Goal: Find specific page/section: Find specific page/section

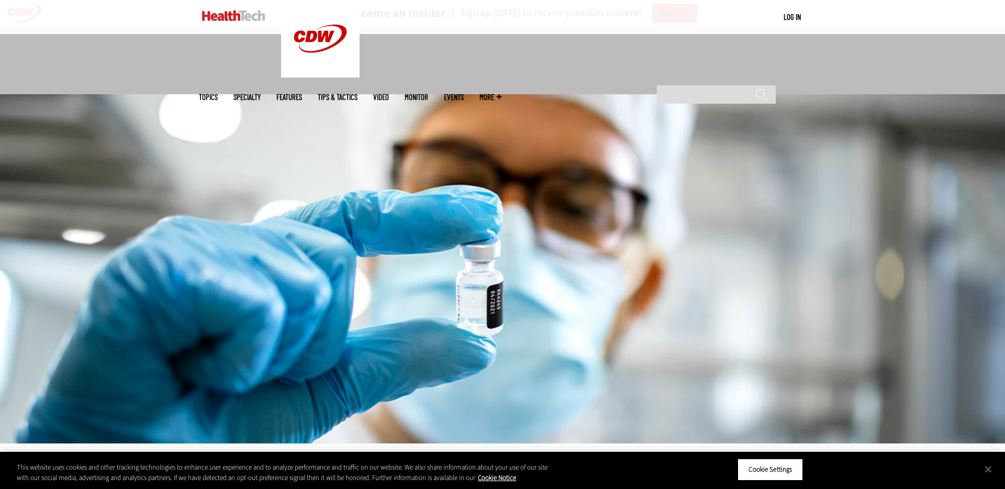
scroll to position [315, 0]
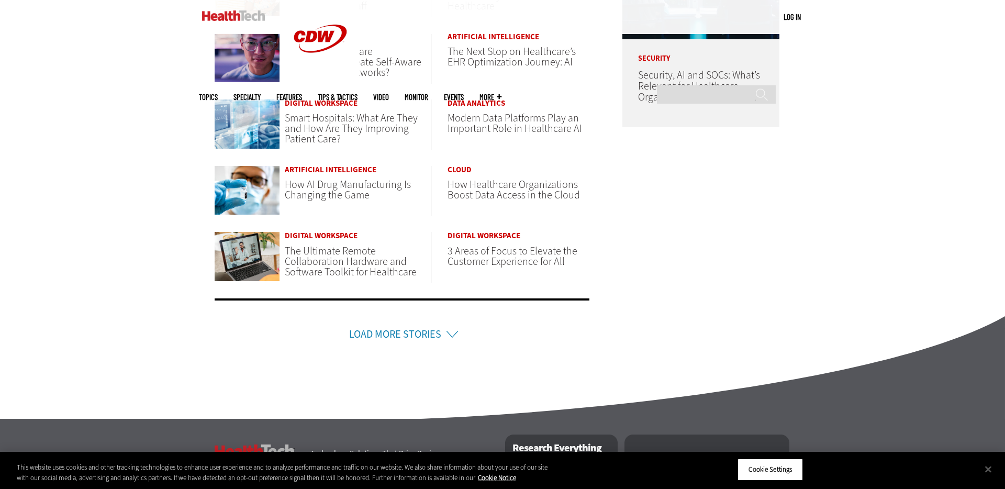
scroll to position [629, 0]
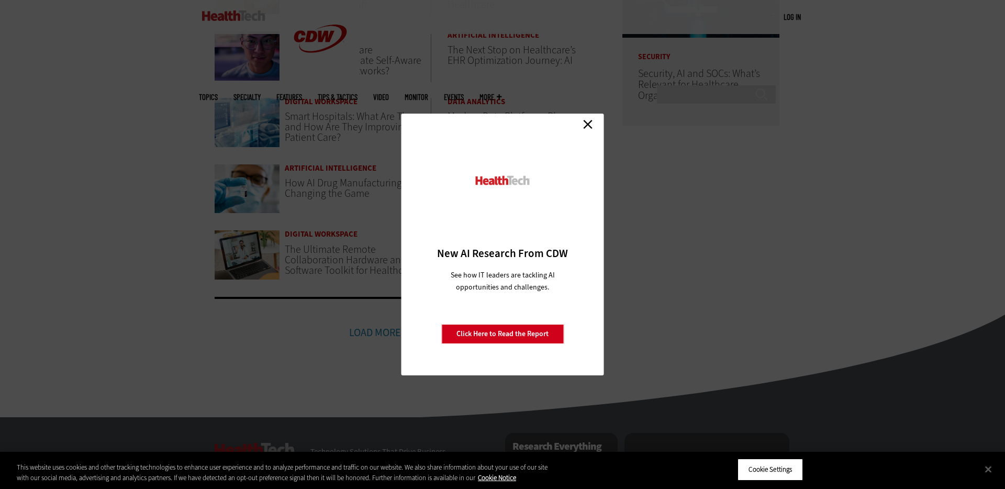
click at [585, 119] on link "Close" at bounding box center [588, 124] width 16 height 16
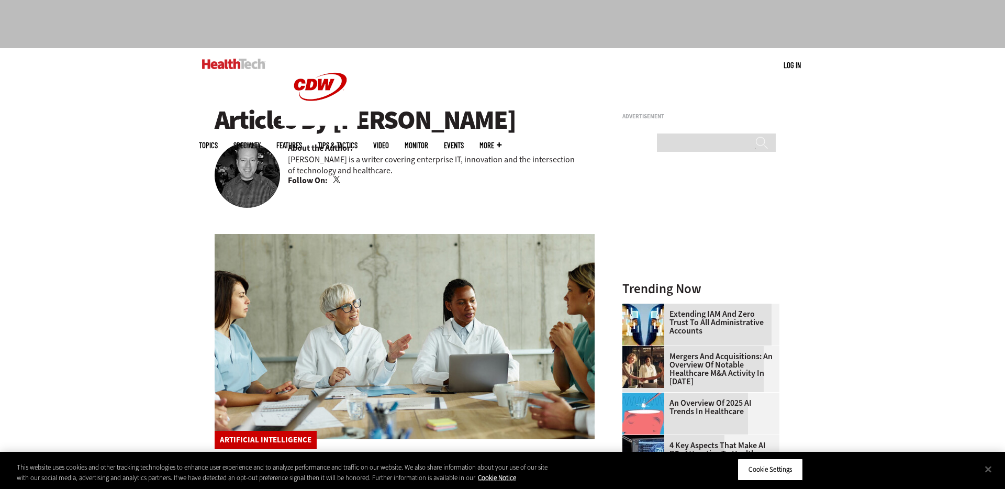
scroll to position [0, 0]
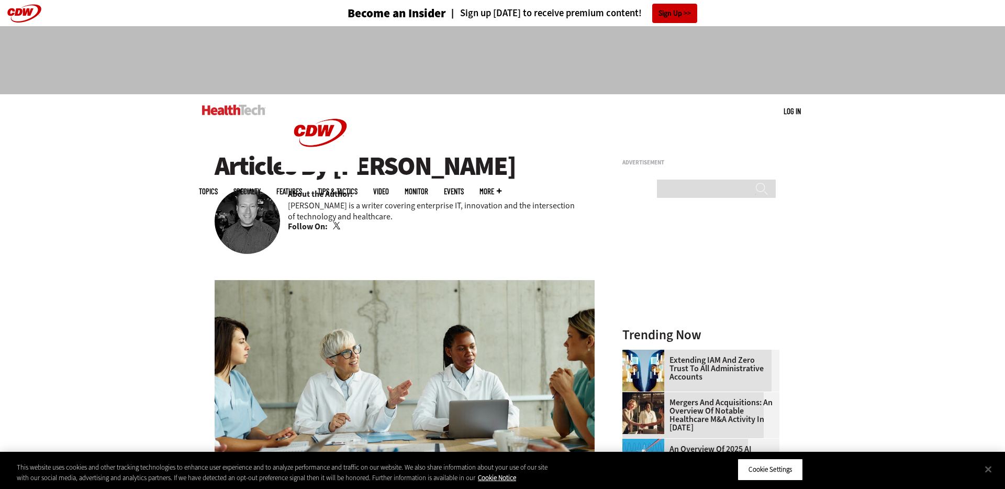
drag, startPoint x: 333, startPoint y: 165, endPoint x: 590, endPoint y: 165, distance: 256.4
click at [590, 165] on h1 "Articles By Brian T. Horowitz" at bounding box center [405, 166] width 380 height 29
copy h1 "[PERSON_NAME]"
